Goal: Information Seeking & Learning: Find specific fact

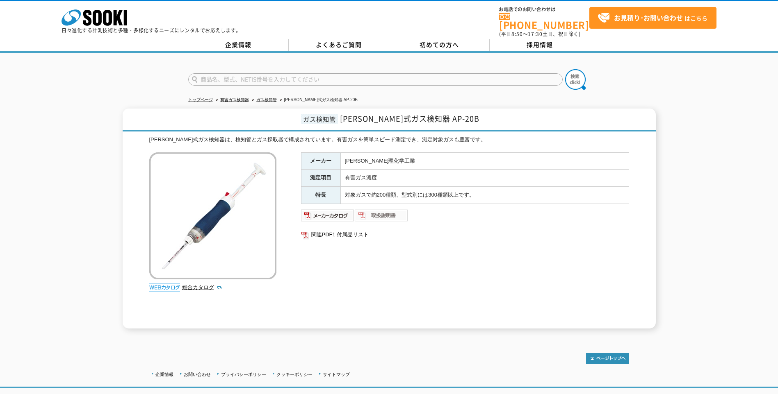
click at [375, 212] on img at bounding box center [382, 215] width 54 height 13
click at [311, 213] on img at bounding box center [328, 215] width 54 height 13
click at [336, 78] on input "text" at bounding box center [375, 79] width 374 height 12
type input "ホットエアプローブ"
click at [565, 69] on button at bounding box center [575, 79] width 20 height 20
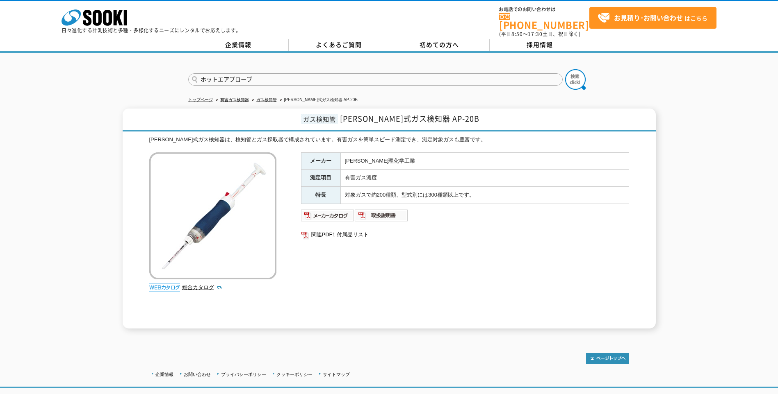
drag, startPoint x: 273, startPoint y: 73, endPoint x: 169, endPoint y: 65, distance: 104.0
click at [169, 65] on div "ホットエアプローブ" at bounding box center [389, 72] width 778 height 39
